Goal: Transaction & Acquisition: Purchase product/service

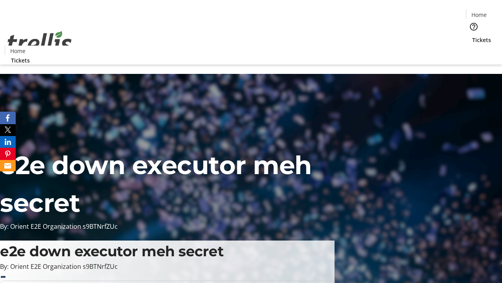
click at [473, 36] on span "Tickets" at bounding box center [482, 40] width 19 height 8
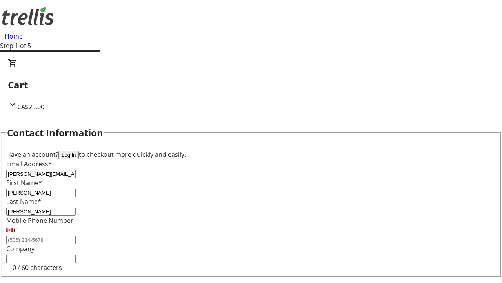
type input "[PERSON_NAME]"
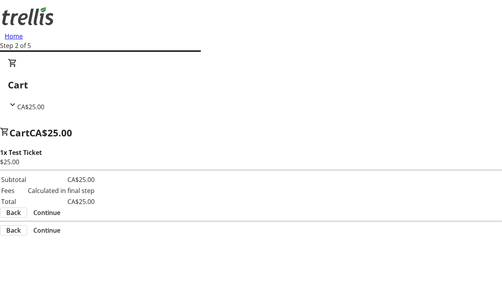
click at [60, 208] on span "Continue" at bounding box center [46, 212] width 27 height 9
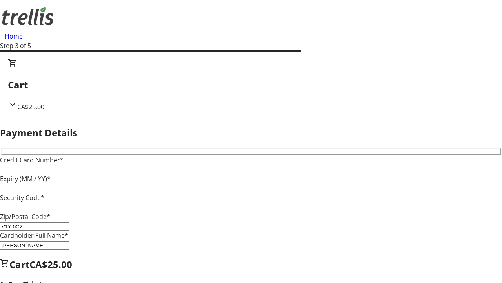
type input "V1Y 0C2"
